Goal: Information Seeking & Learning: Learn about a topic

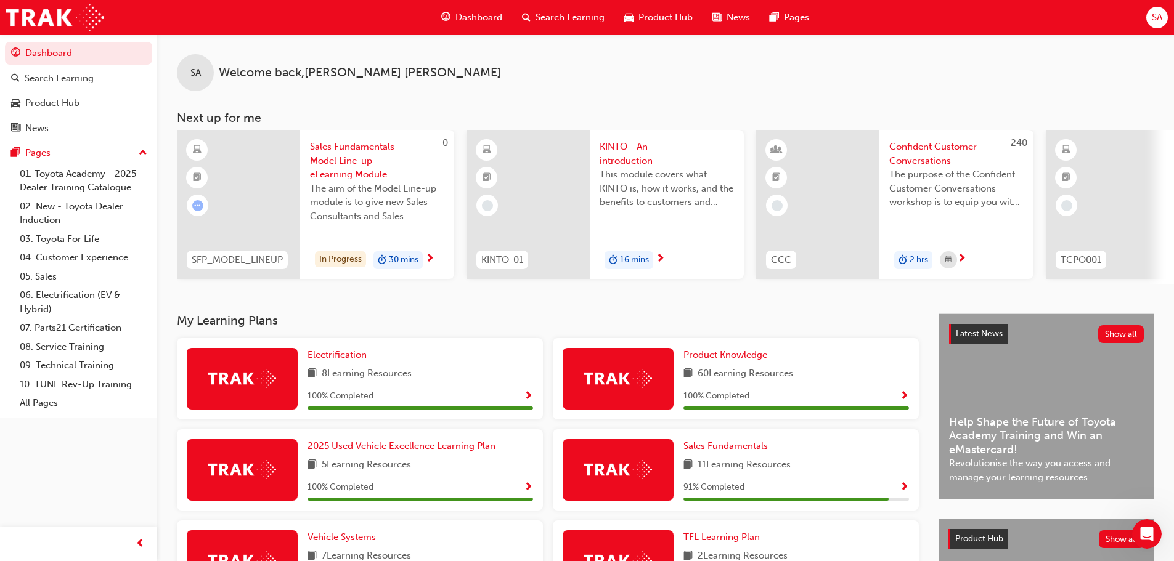
click at [340, 146] on span "Sales Fundamentals Model Line-up eLearning Module" at bounding box center [377, 161] width 134 height 42
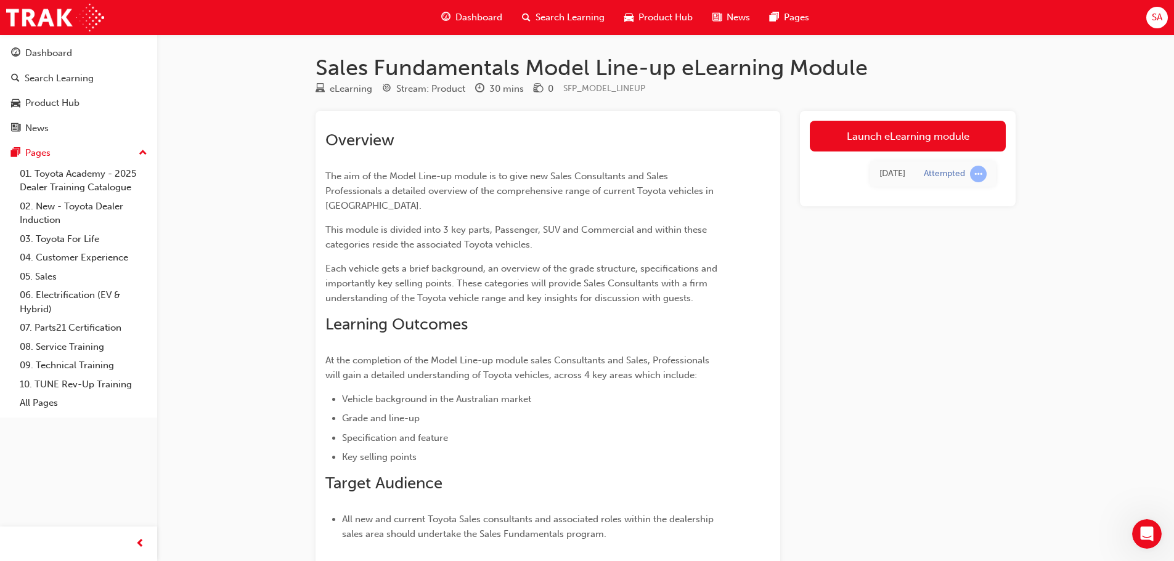
click at [934, 136] on link "Launch eLearning module" at bounding box center [908, 136] width 196 height 31
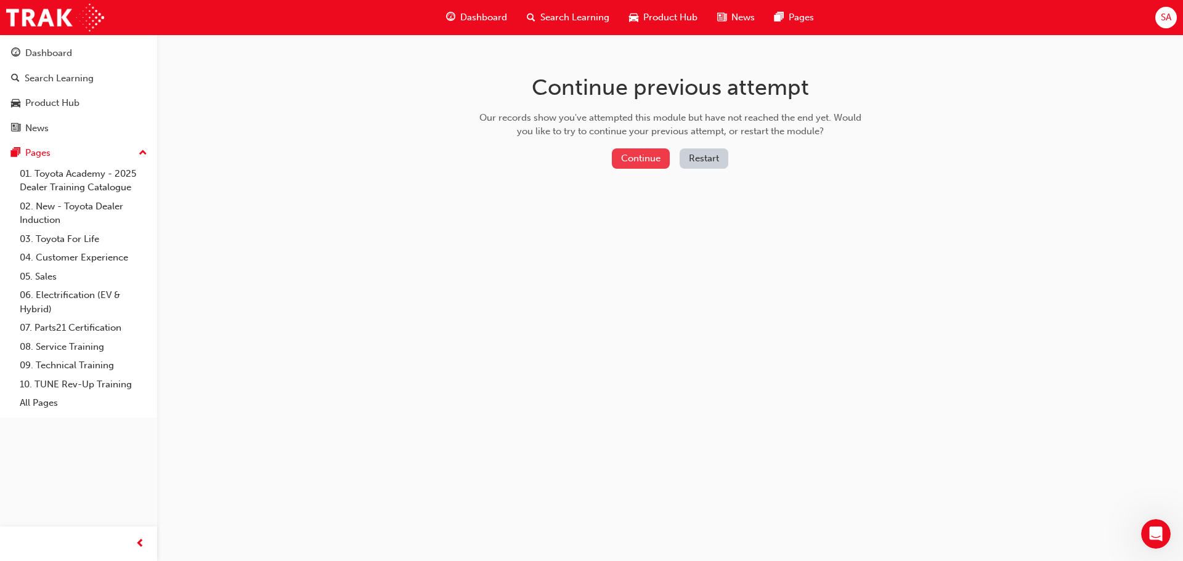
click at [655, 156] on button "Continue" at bounding box center [641, 159] width 58 height 20
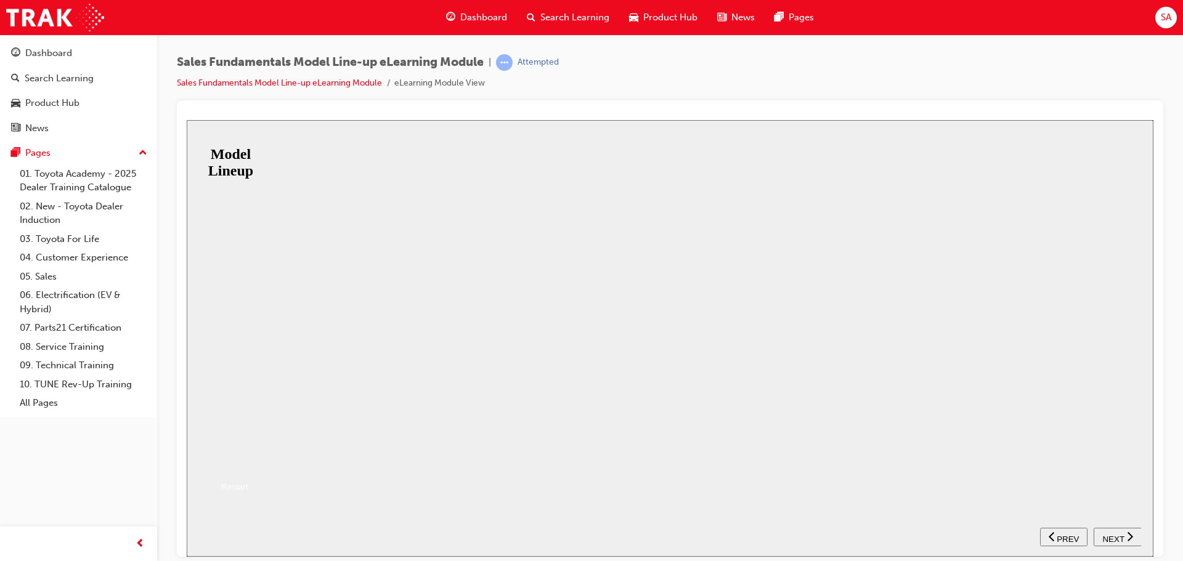
click at [227, 455] on button "Resume" at bounding box center [207, 461] width 41 height 13
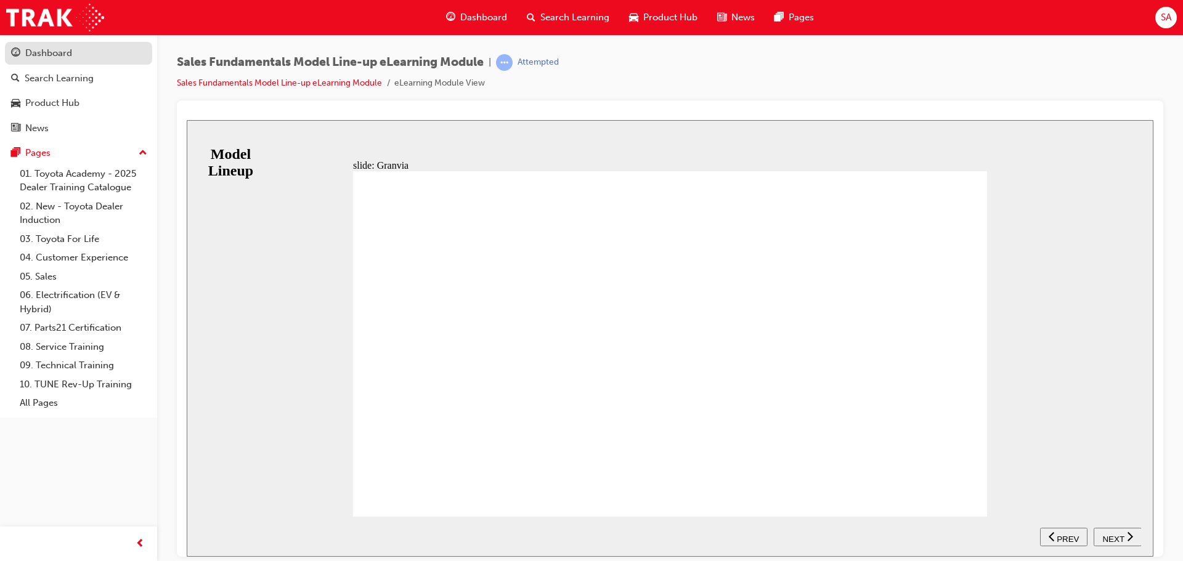
click at [43, 52] on div "Dashboard" at bounding box center [48, 53] width 47 height 14
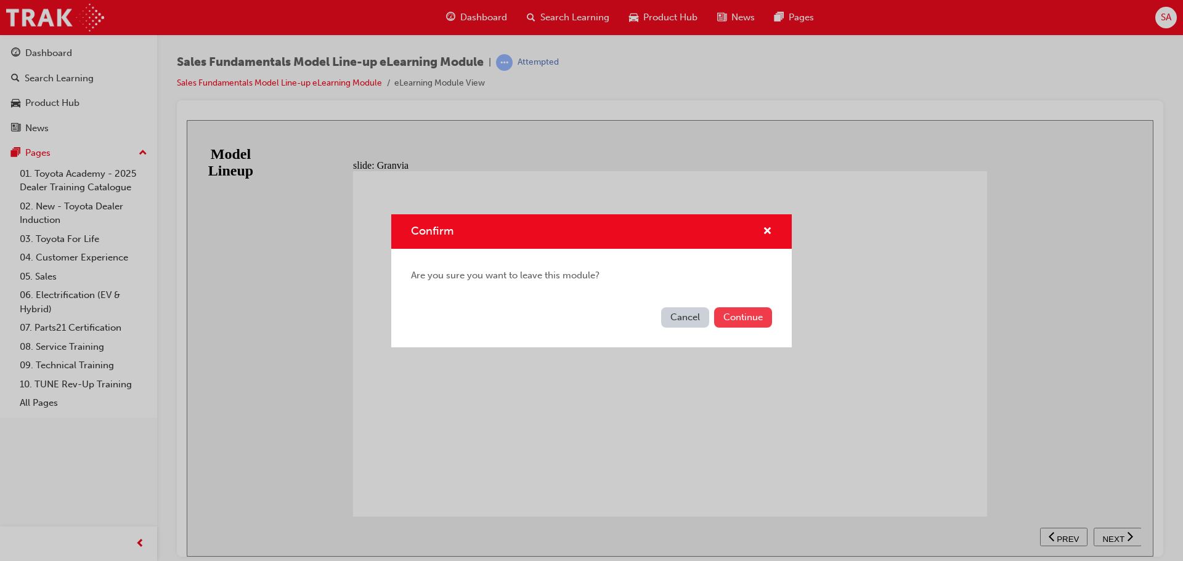
click at [740, 314] on button "Continue" at bounding box center [743, 318] width 58 height 20
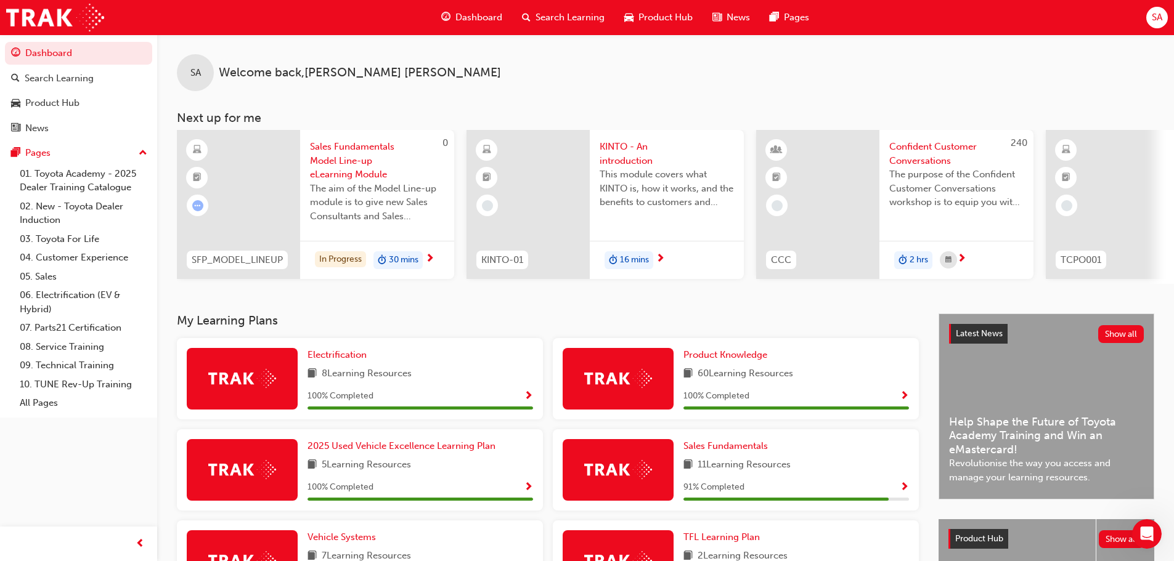
click at [1162, 193] on div at bounding box center [1107, 204] width 123 height 149
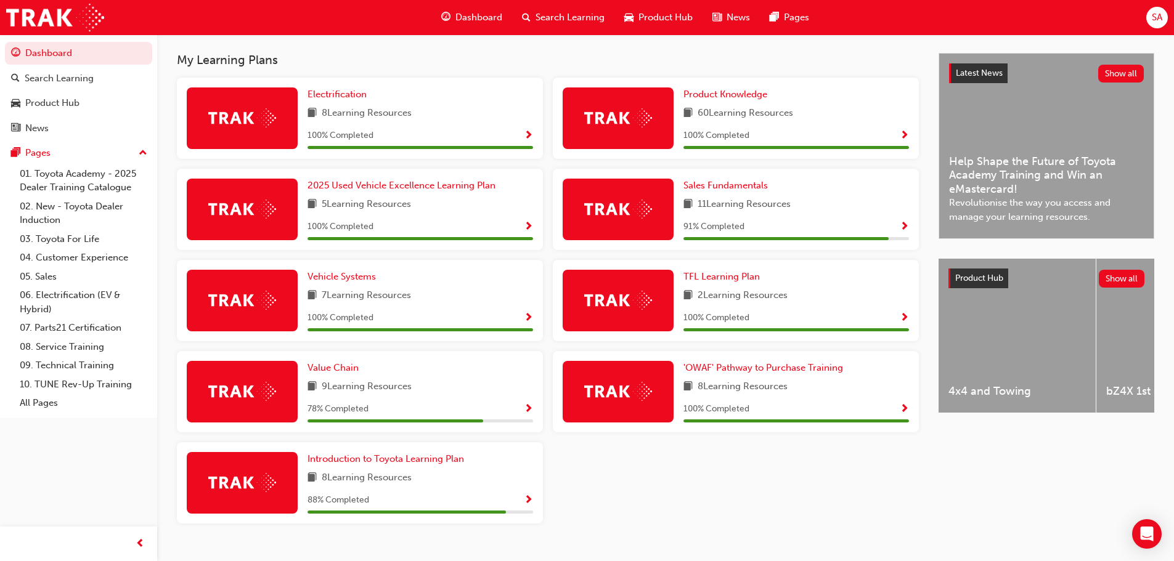
scroll to position [288, 0]
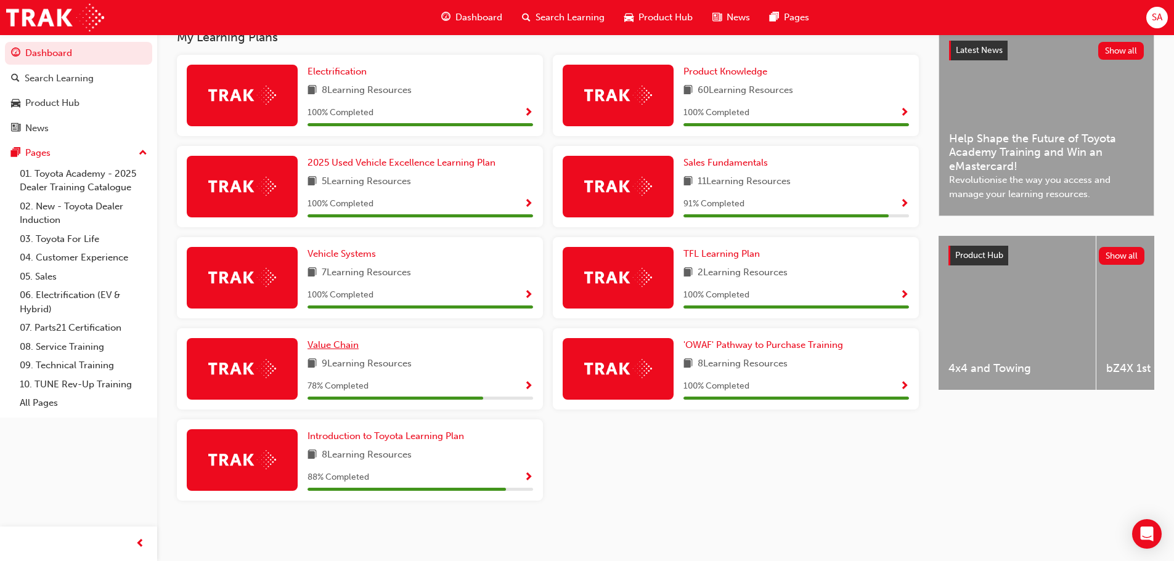
click at [349, 348] on span "Value Chain" at bounding box center [333, 345] width 51 height 11
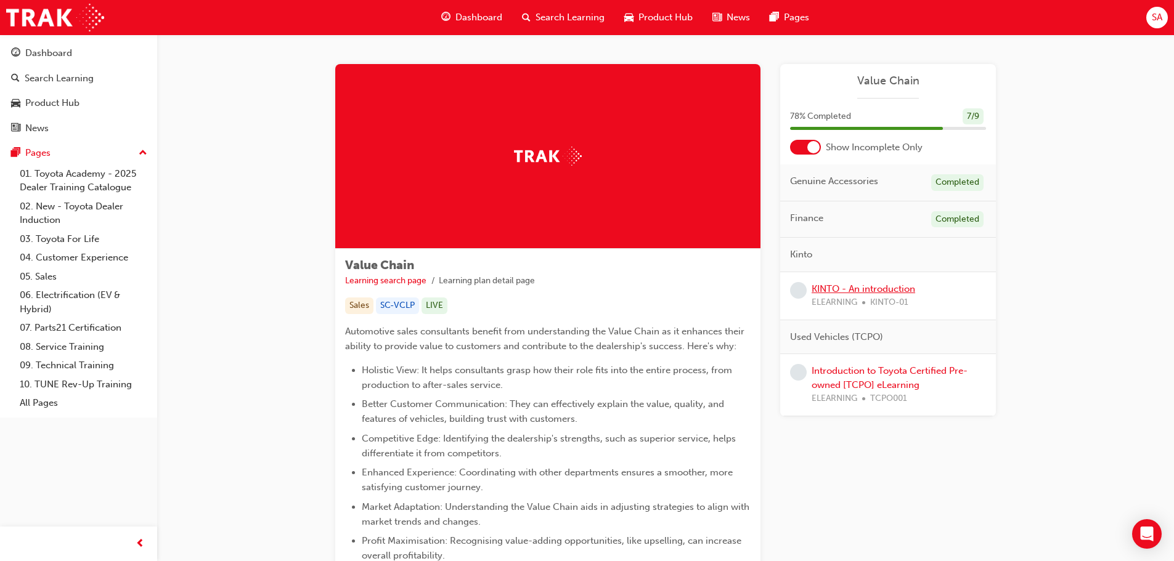
click at [866, 289] on link "KINTO - An introduction" at bounding box center [864, 288] width 104 height 11
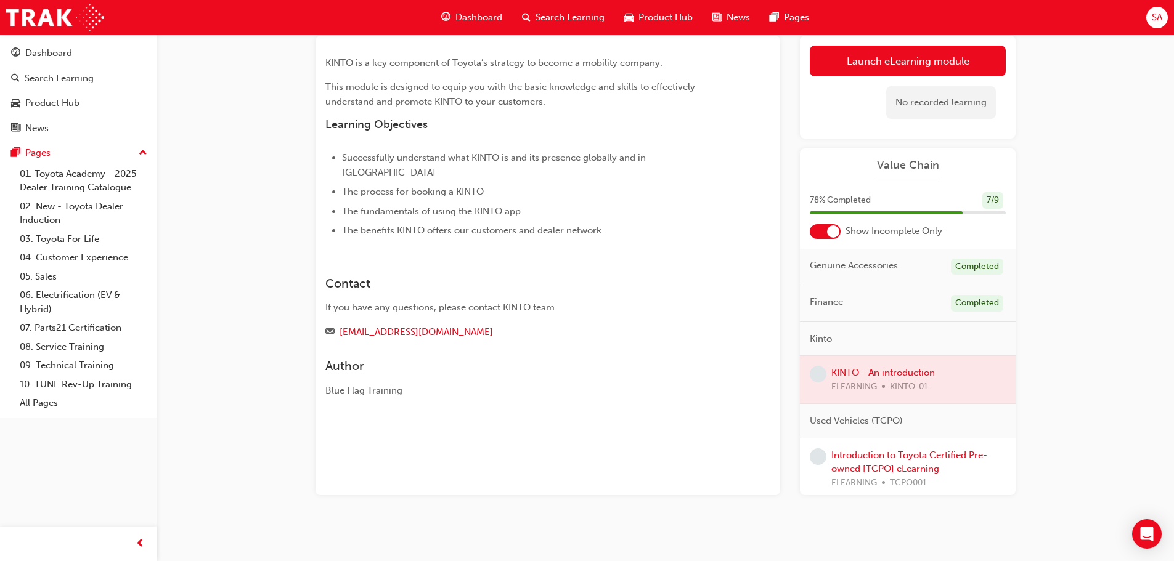
scroll to position [80, 0]
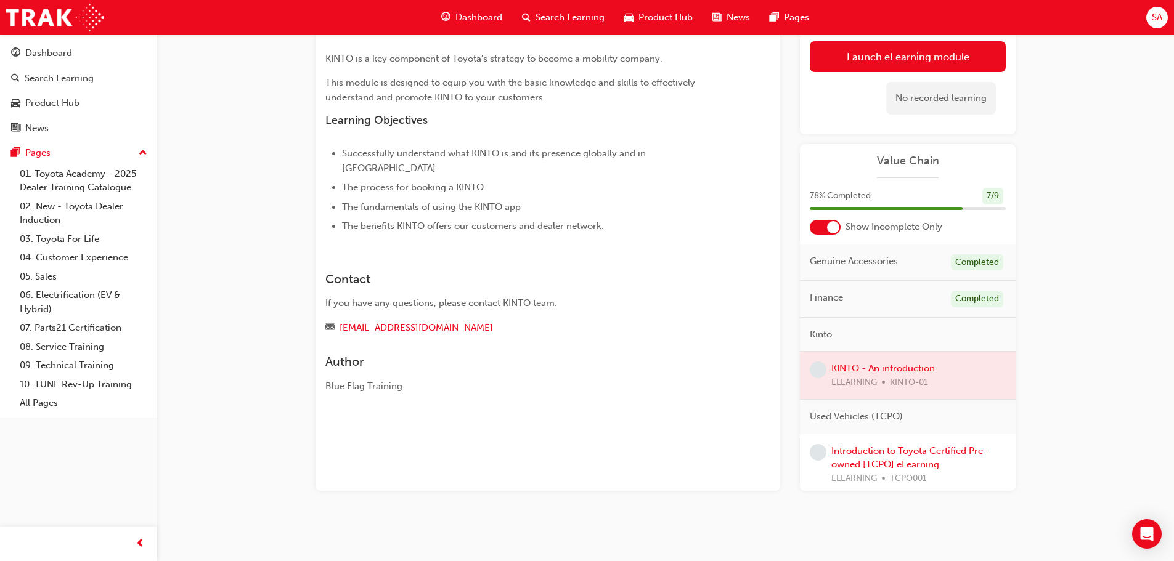
click at [818, 370] on span "learningRecordVerb_NONE-icon" at bounding box center [818, 370] width 17 height 17
drag, startPoint x: 822, startPoint y: 453, endPoint x: 834, endPoint y: 454, distance: 11.7
click at [829, 454] on div "Introduction to Toyota Certified Pre-owned [TCPO] eLearning ELEARNING TCPO001" at bounding box center [908, 465] width 196 height 42
click at [907, 367] on div at bounding box center [908, 375] width 216 height 47
click at [903, 368] on div at bounding box center [908, 375] width 216 height 47
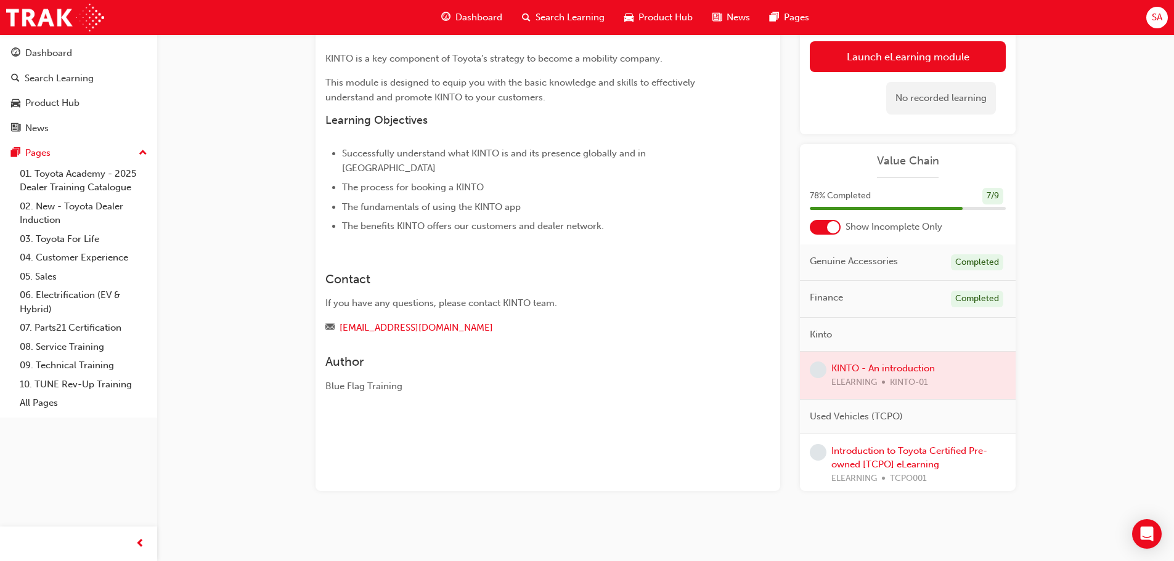
click at [905, 368] on div at bounding box center [908, 375] width 216 height 47
click at [909, 452] on link "Introduction to Toyota Certified Pre-owned [TCPO] eLearning" at bounding box center [909, 458] width 156 height 25
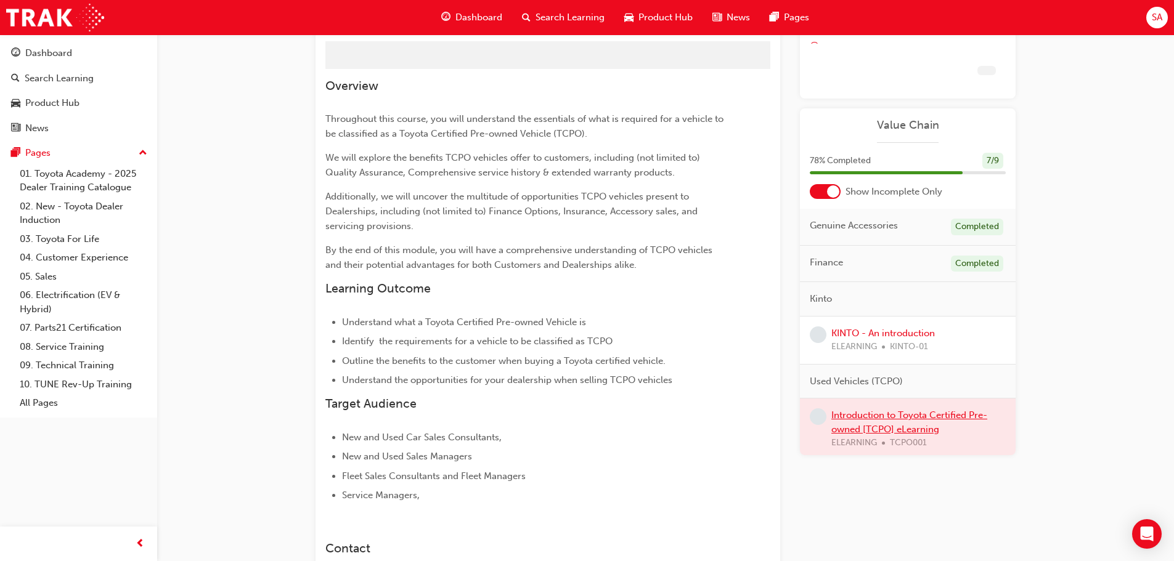
click at [909, 452] on div at bounding box center [908, 430] width 216 height 62
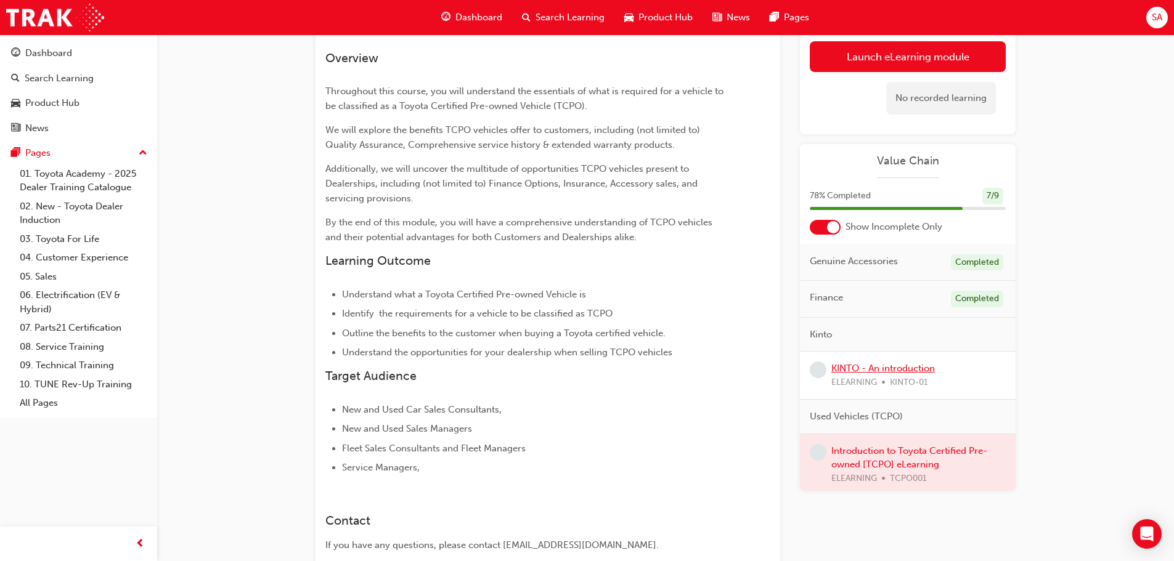
click at [902, 370] on link "KINTO - An introduction" at bounding box center [883, 368] width 104 height 11
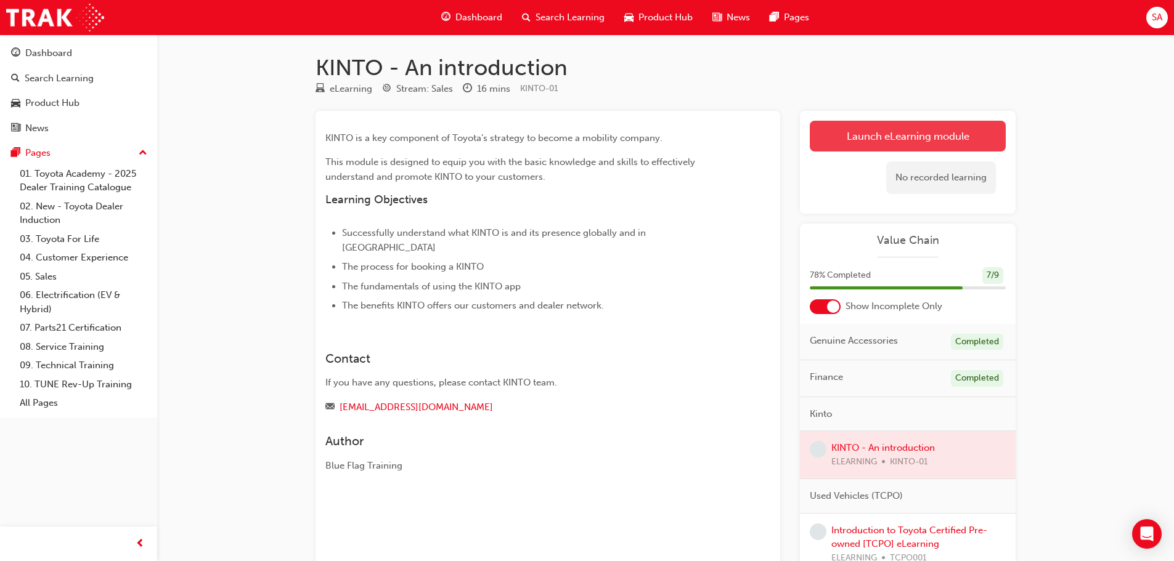
click at [935, 135] on link "Launch eLearning module" at bounding box center [908, 136] width 196 height 31
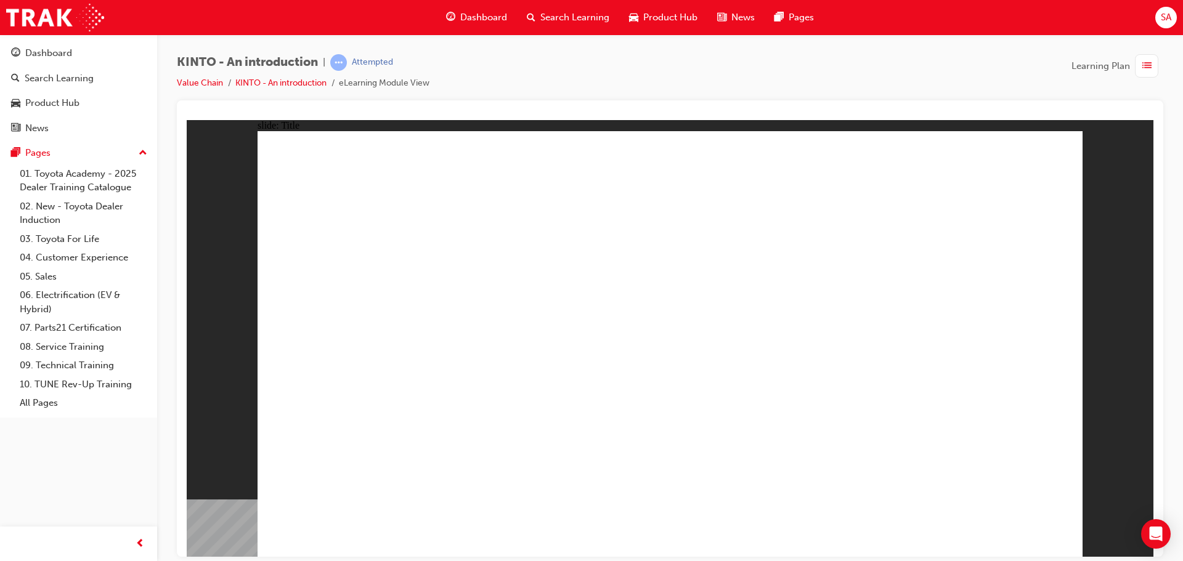
drag, startPoint x: 554, startPoint y: 390, endPoint x: 565, endPoint y: 390, distance: 10.5
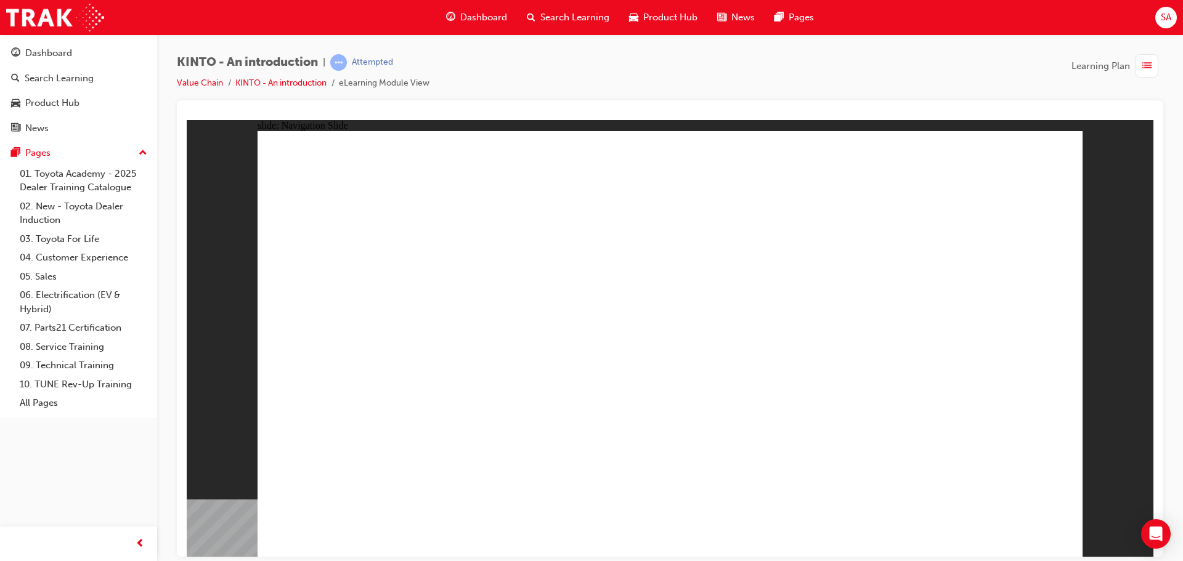
drag, startPoint x: 797, startPoint y: 237, endPoint x: 825, endPoint y: 250, distance: 31.4
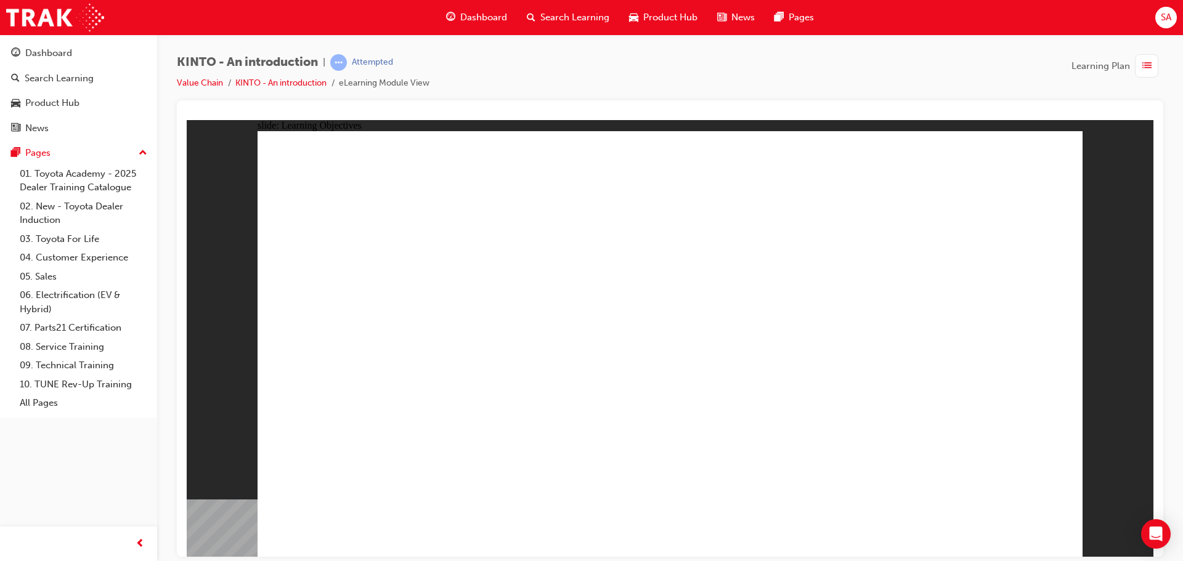
drag, startPoint x: 810, startPoint y: 377, endPoint x: 841, endPoint y: 438, distance: 68.1
drag, startPoint x: 838, startPoint y: 447, endPoint x: 979, endPoint y: 516, distance: 157.4
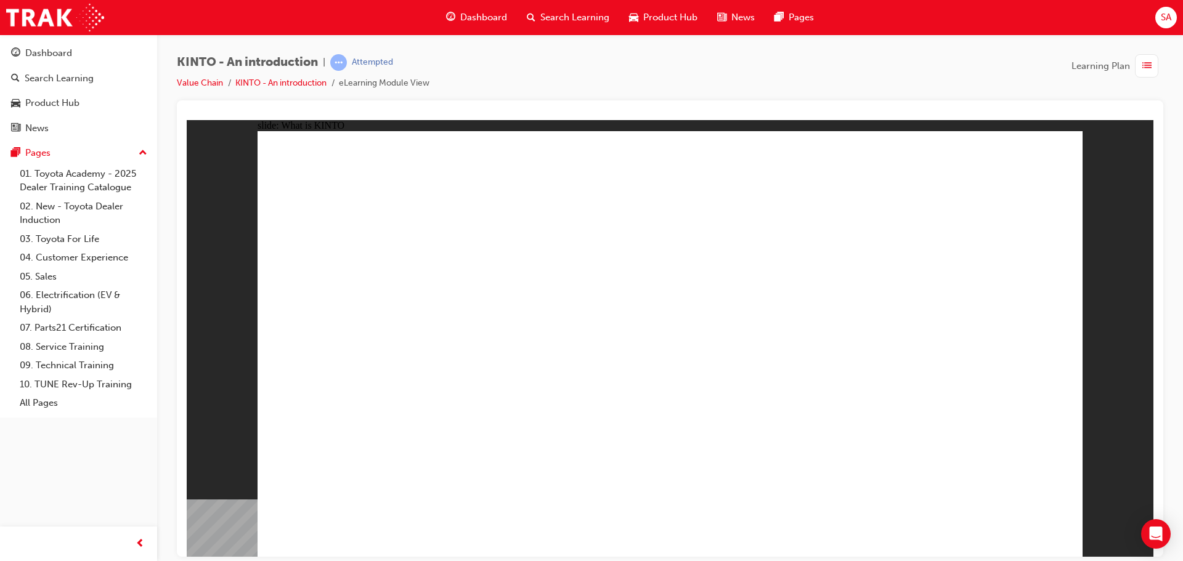
drag, startPoint x: 1009, startPoint y: 536, endPoint x: 1014, endPoint y: 531, distance: 7.4
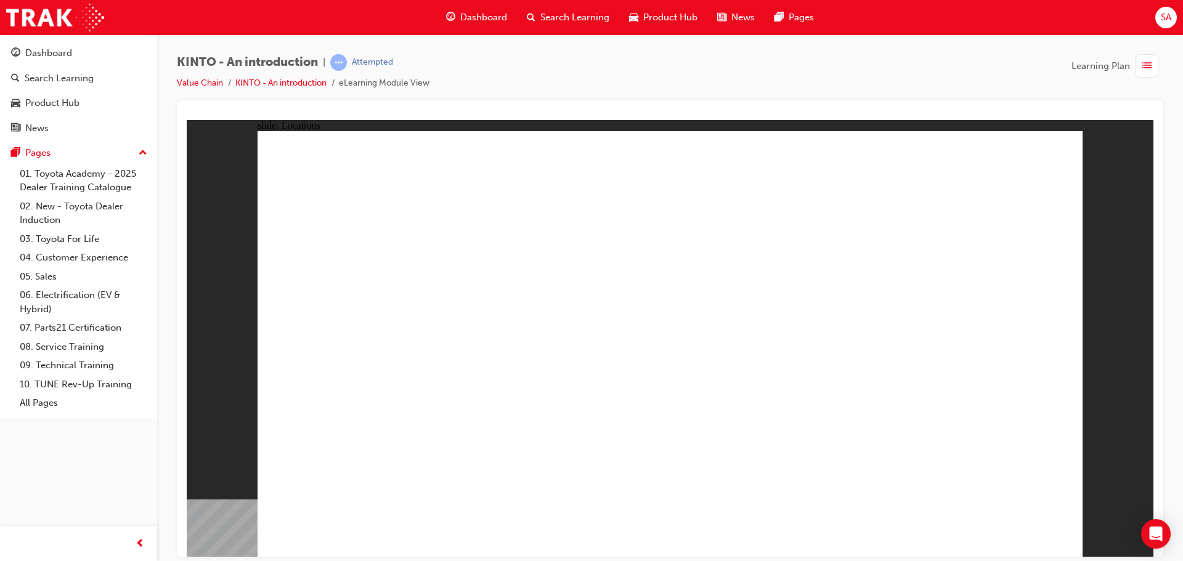
drag, startPoint x: 725, startPoint y: 387, endPoint x: 750, endPoint y: 390, distance: 24.8
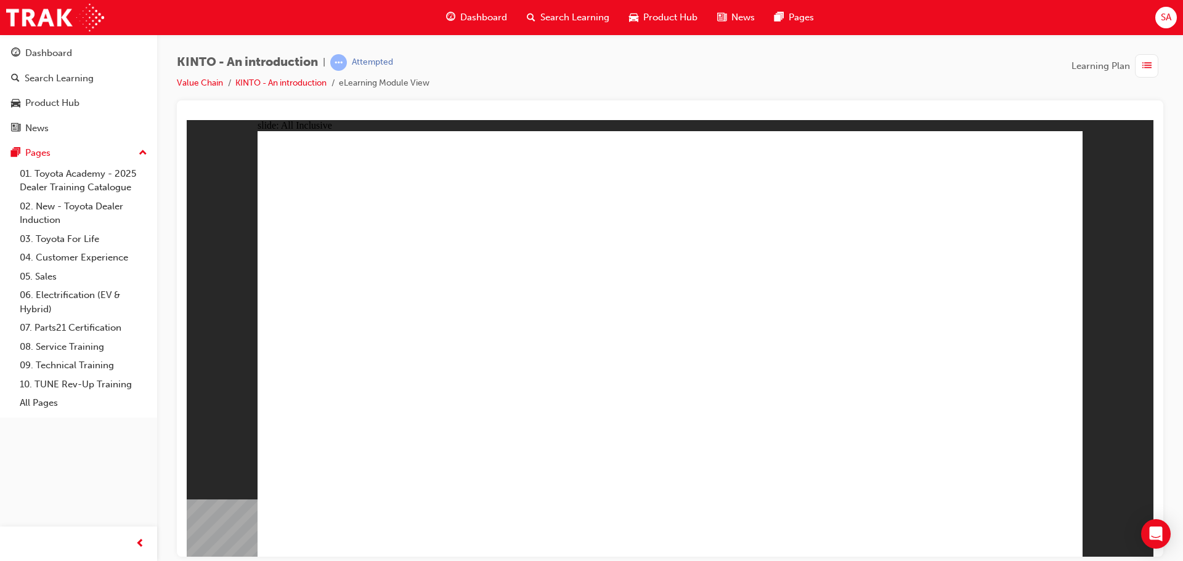
drag, startPoint x: 788, startPoint y: 481, endPoint x: 810, endPoint y: 481, distance: 21.6
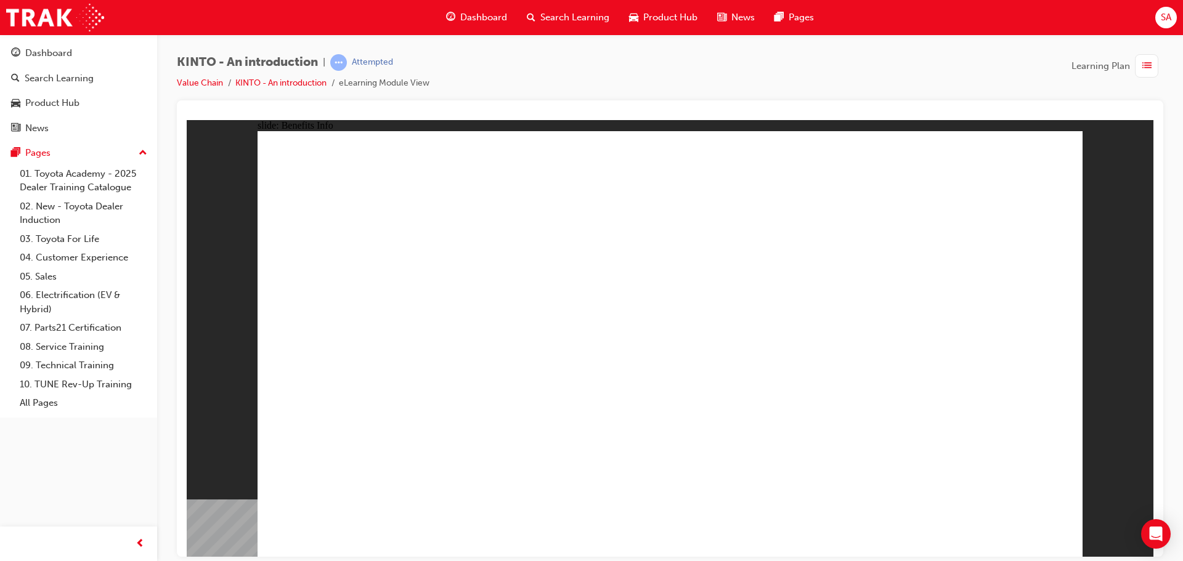
drag, startPoint x: 970, startPoint y: 226, endPoint x: 974, endPoint y: 233, distance: 8.0
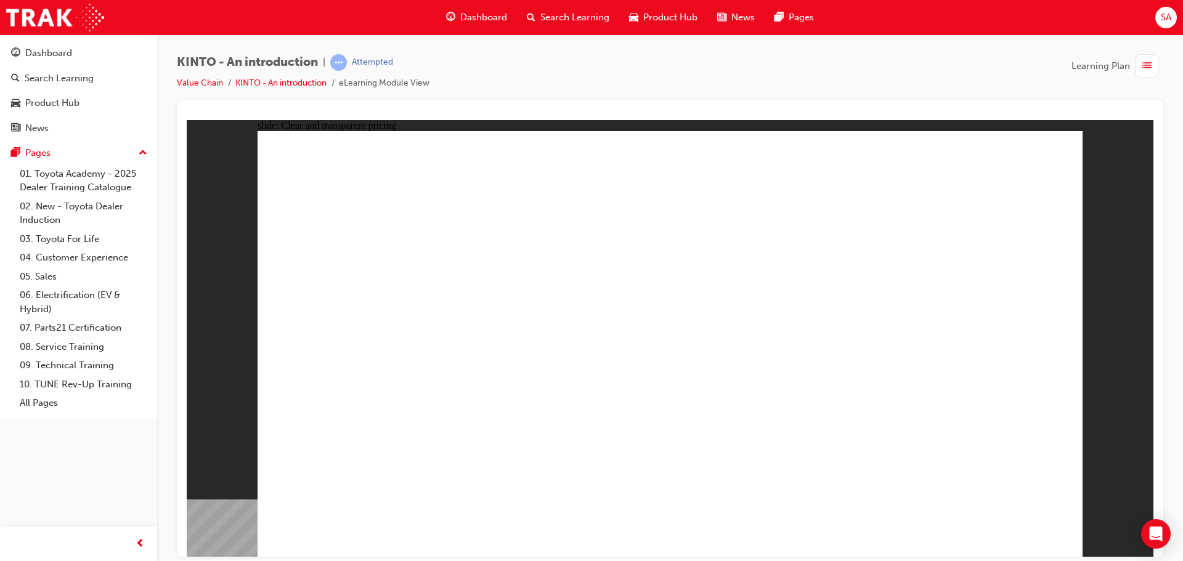
drag, startPoint x: 834, startPoint y: 481, endPoint x: 802, endPoint y: 496, distance: 36.1
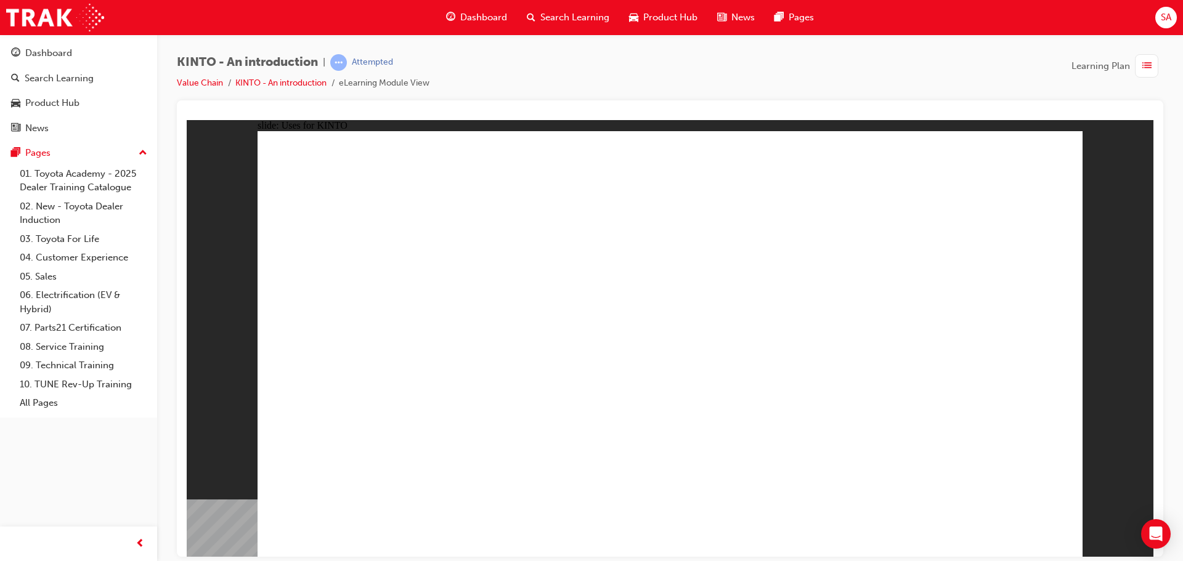
drag, startPoint x: 1019, startPoint y: 522, endPoint x: 1034, endPoint y: 526, distance: 15.2
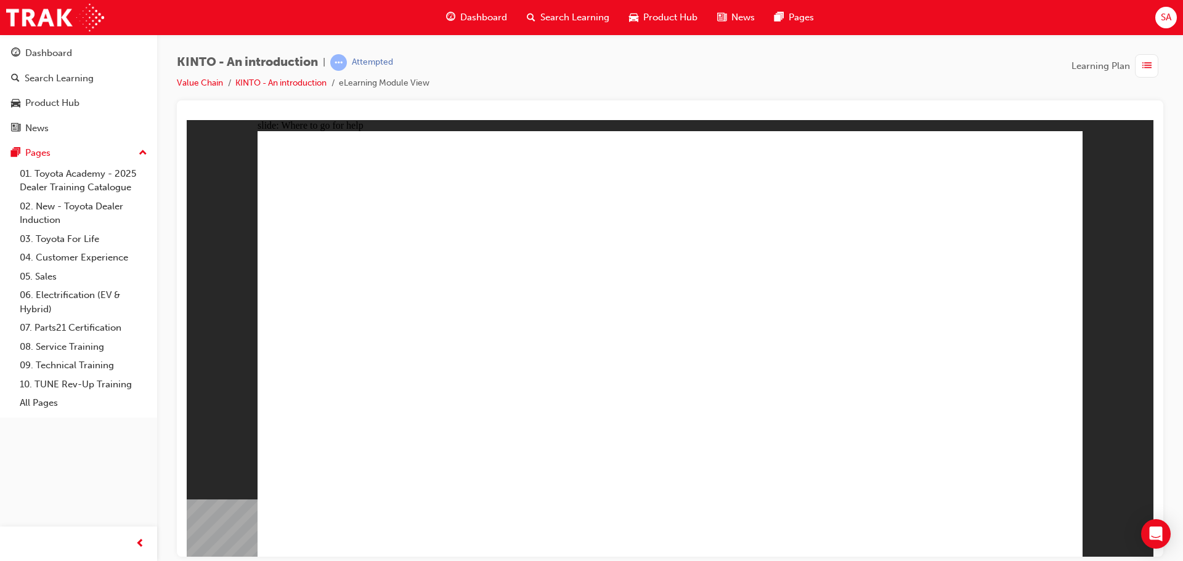
drag, startPoint x: 943, startPoint y: 526, endPoint x: 954, endPoint y: 527, distance: 11.2
drag, startPoint x: 1022, startPoint y: 521, endPoint x: 1090, endPoint y: 512, distance: 69.0
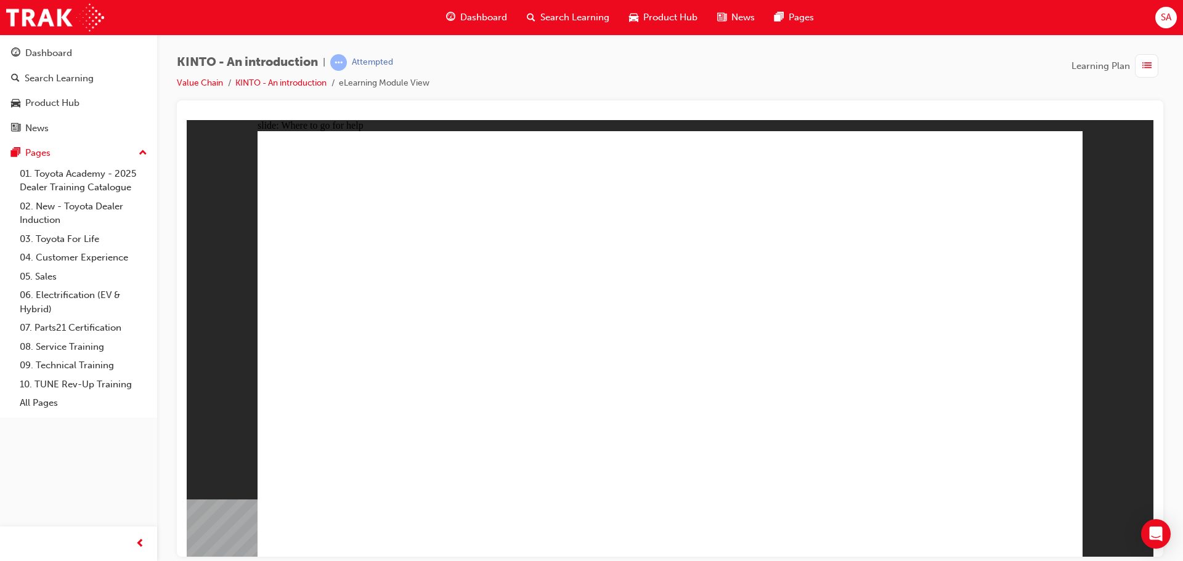
drag, startPoint x: 1005, startPoint y: 509, endPoint x: 1011, endPoint y: 515, distance: 8.8
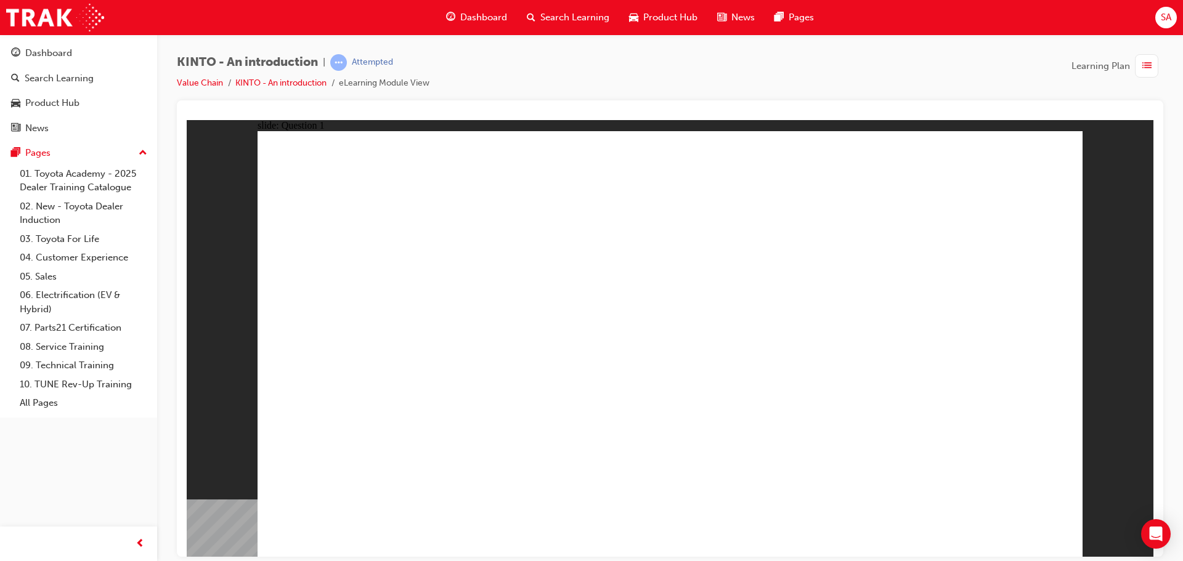
radio input "true"
checkbox input "true"
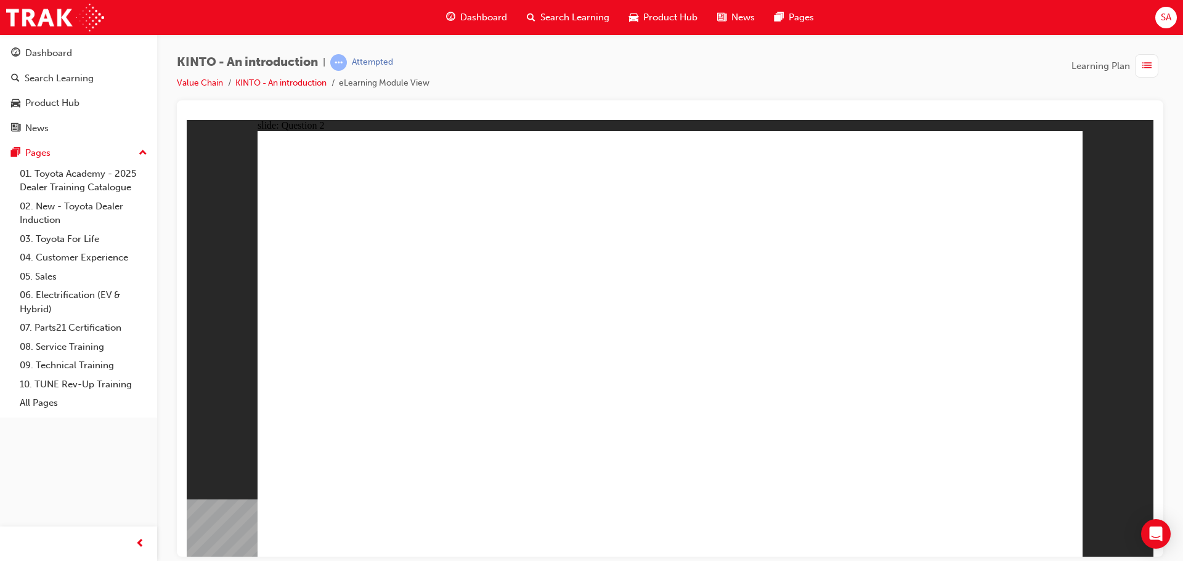
checkbox input "true"
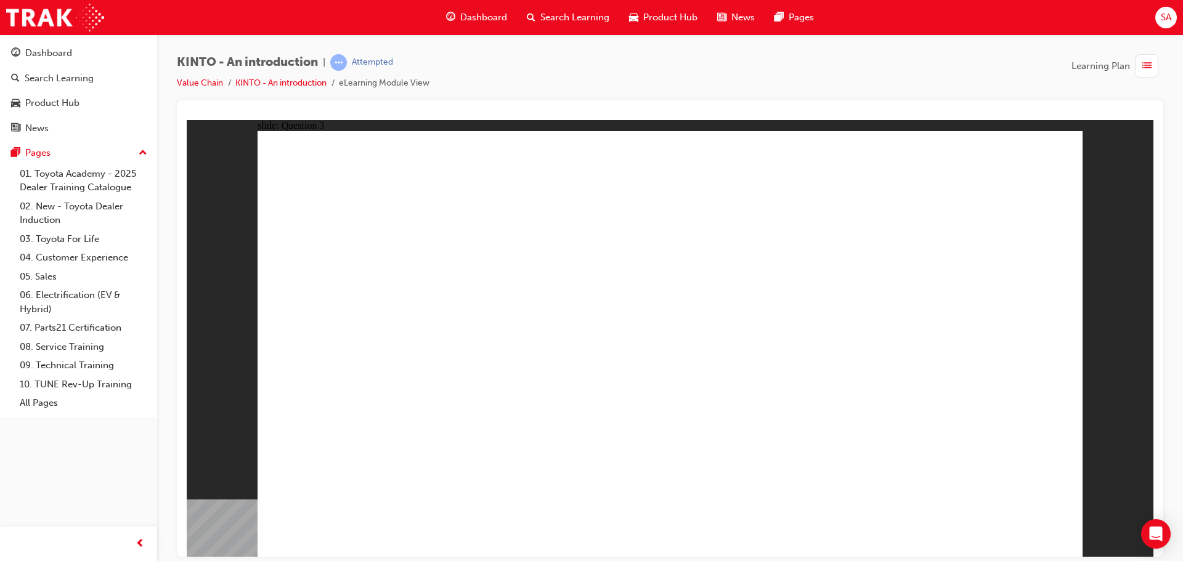
radio input "true"
drag, startPoint x: 849, startPoint y: 382, endPoint x: 393, endPoint y: 465, distance: 463.0
drag, startPoint x: 378, startPoint y: 352, endPoint x: 521, endPoint y: 454, distance: 175.8
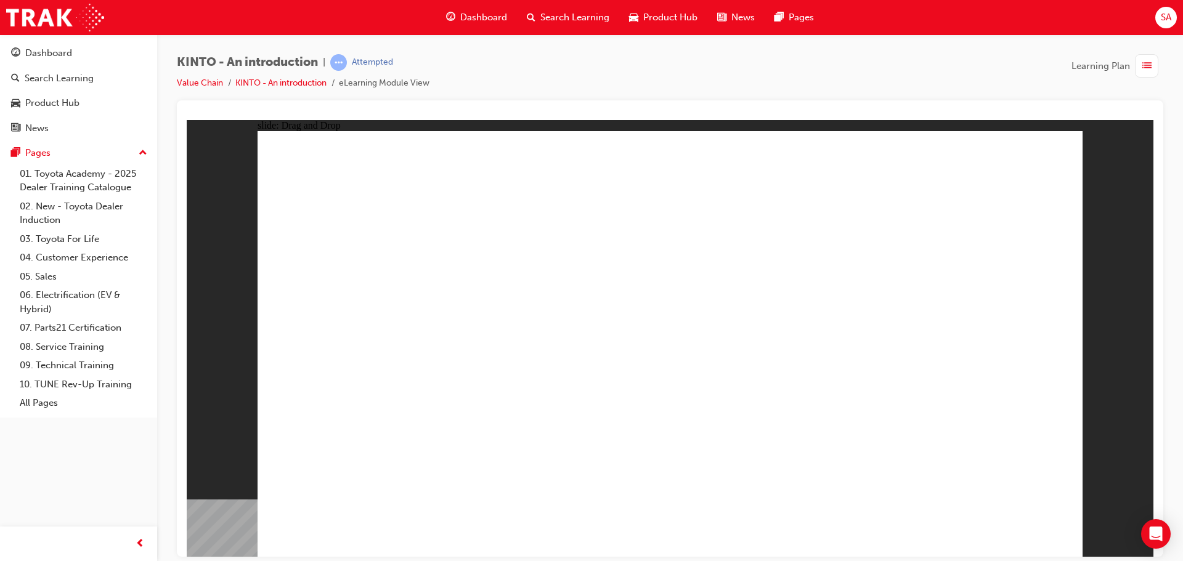
drag, startPoint x: 757, startPoint y: 459, endPoint x: 657, endPoint y: 451, distance: 100.2
drag, startPoint x: 553, startPoint y: 373, endPoint x: 842, endPoint y: 455, distance: 299.8
drag, startPoint x: 740, startPoint y: 380, endPoint x: 985, endPoint y: 442, distance: 252.5
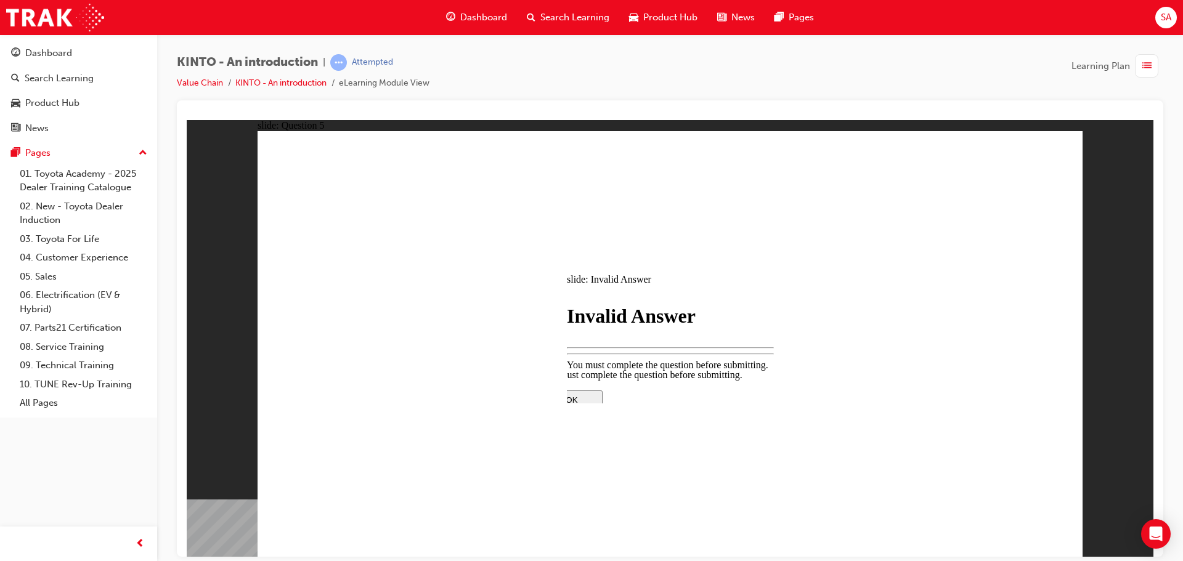
drag, startPoint x: 671, startPoint y: 378, endPoint x: 680, endPoint y: 378, distance: 8.6
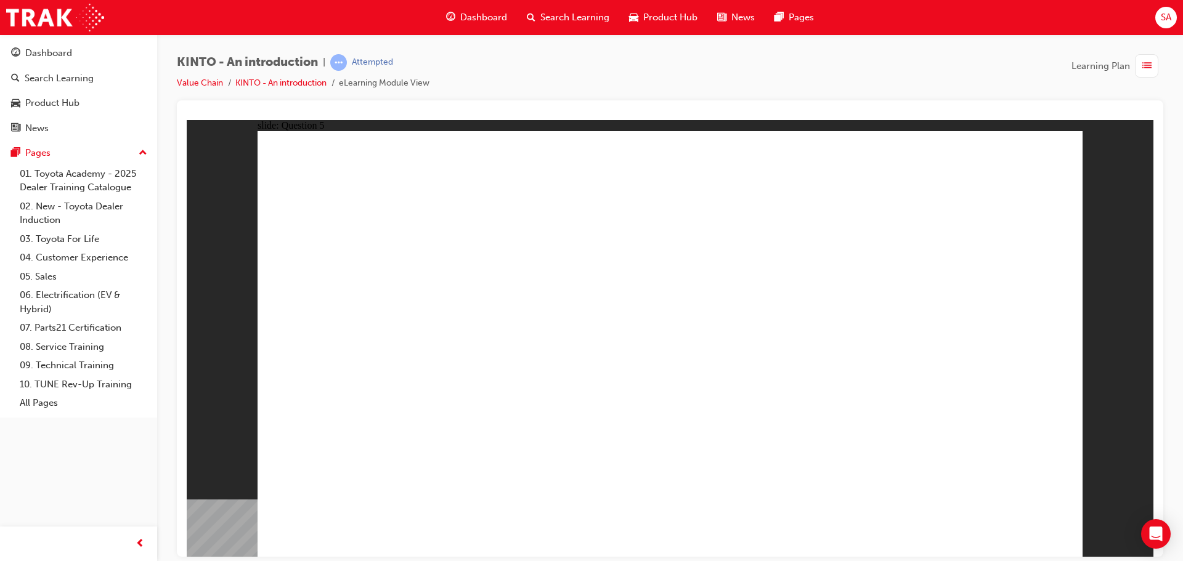
radio input "true"
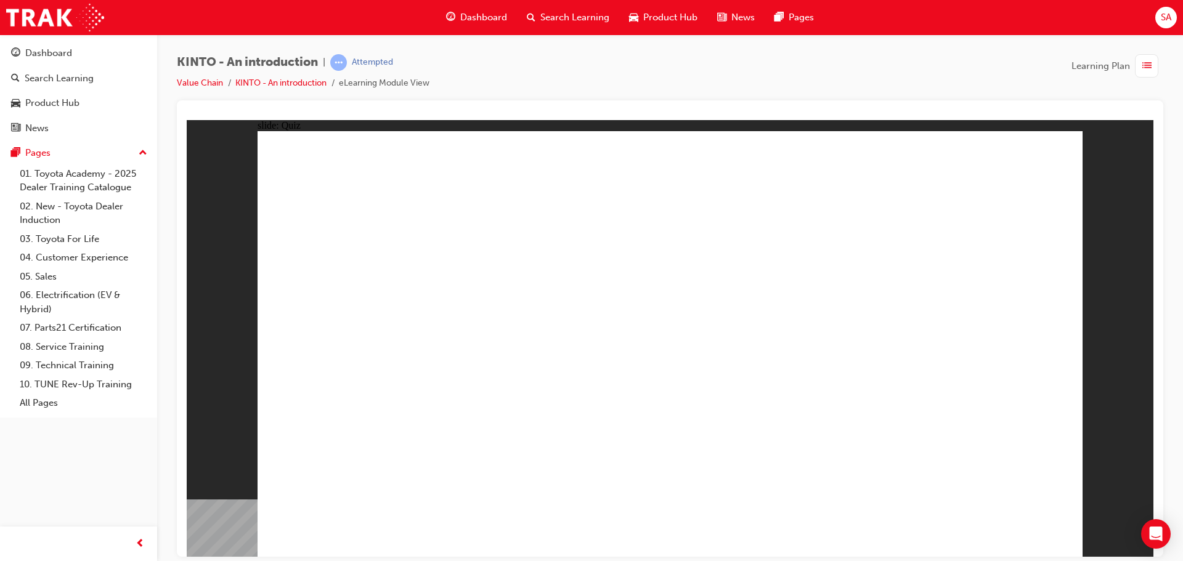
radio input "true"
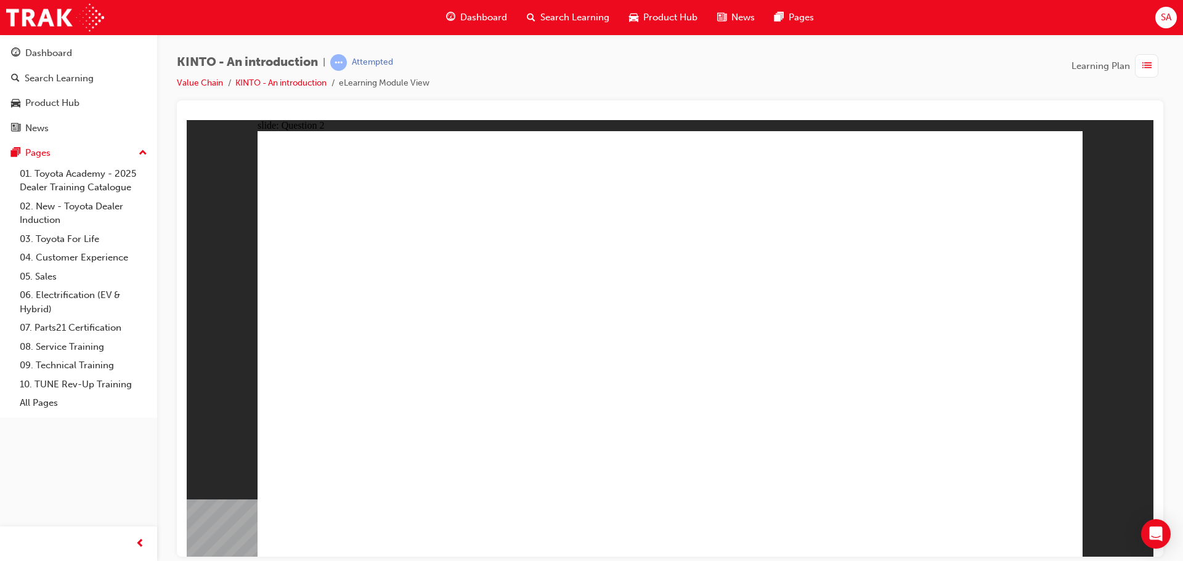
checkbox input "true"
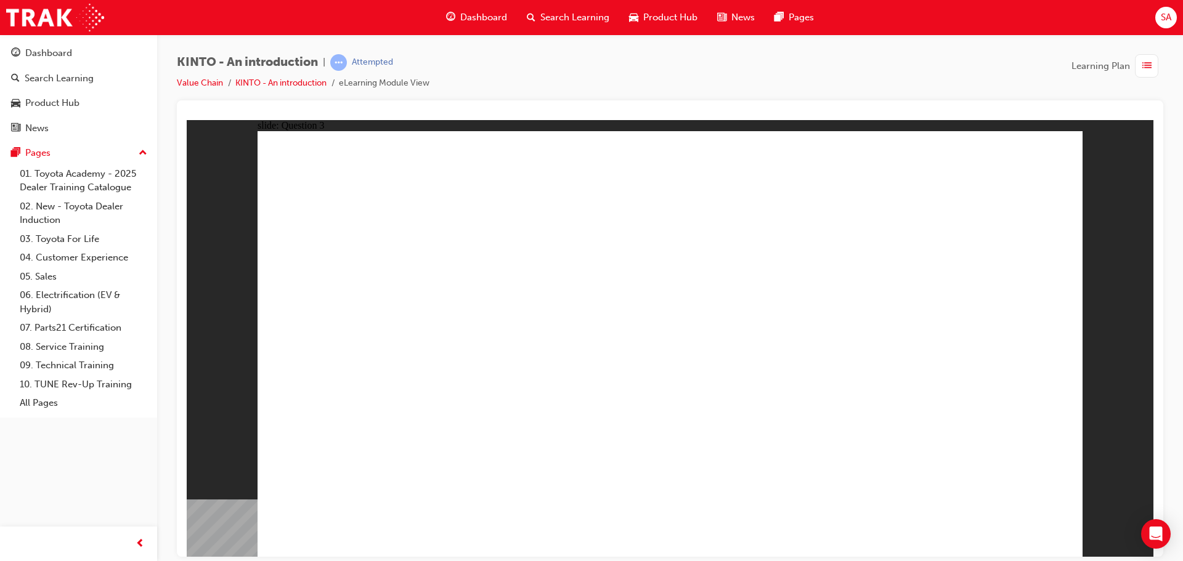
radio input "true"
drag, startPoint x: 416, startPoint y: 360, endPoint x: 415, endPoint y: 367, distance: 6.8
drag, startPoint x: 828, startPoint y: 377, endPoint x: 384, endPoint y: 457, distance: 450.8
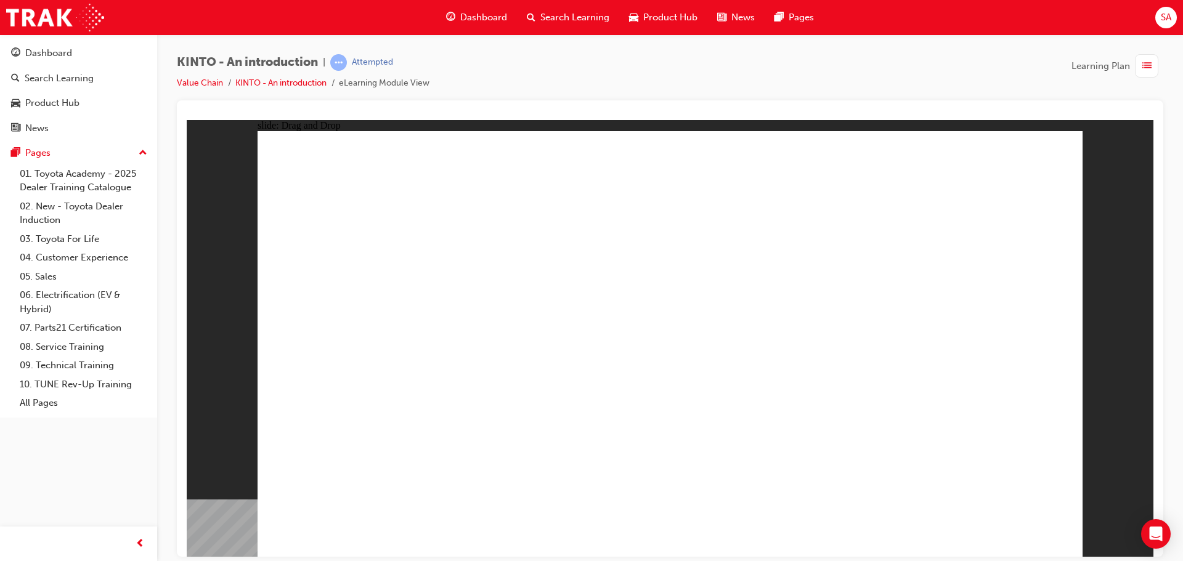
drag, startPoint x: 704, startPoint y: 349, endPoint x: 544, endPoint y: 446, distance: 187.7
drag, startPoint x: 388, startPoint y: 360, endPoint x: 703, endPoint y: 449, distance: 327.2
drag, startPoint x: 988, startPoint y: 369, endPoint x: 857, endPoint y: 446, distance: 152.0
drag, startPoint x: 545, startPoint y: 373, endPoint x: 1011, endPoint y: 474, distance: 476.0
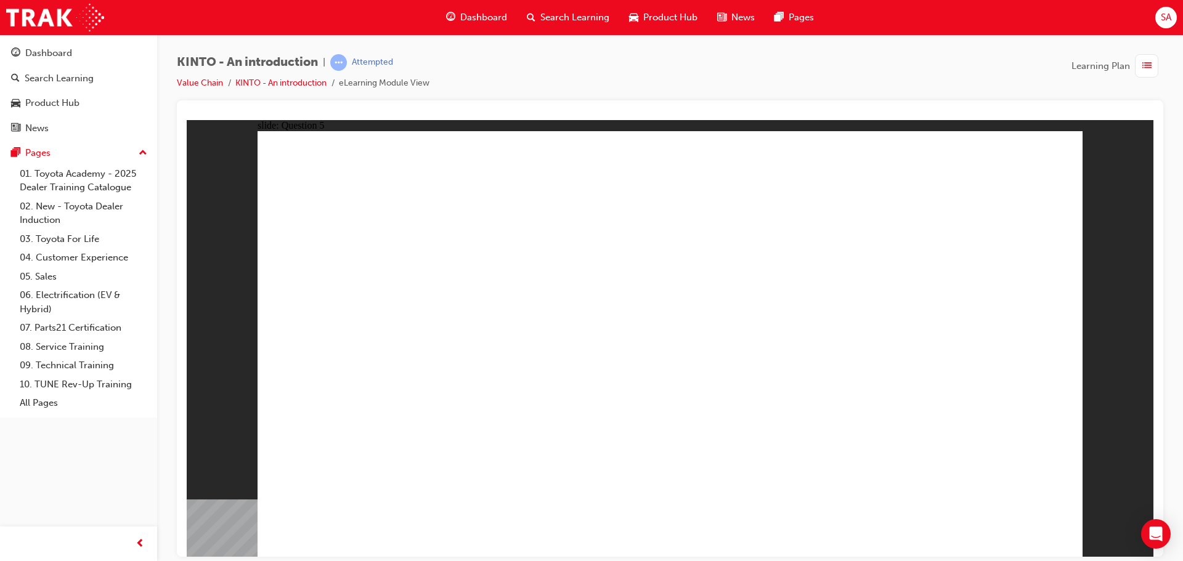
drag, startPoint x: 680, startPoint y: 439, endPoint x: 756, endPoint y: 468, distance: 81.2
radio input "true"
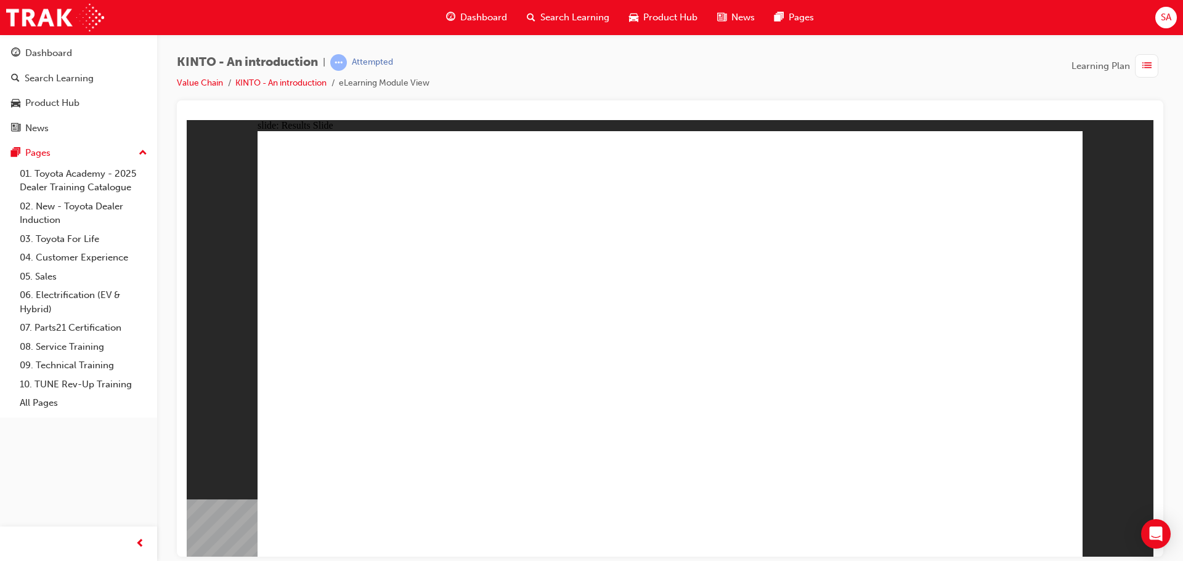
click at [40, 52] on div "Dashboard" at bounding box center [48, 53] width 47 height 14
